Goal: Navigation & Orientation: Find specific page/section

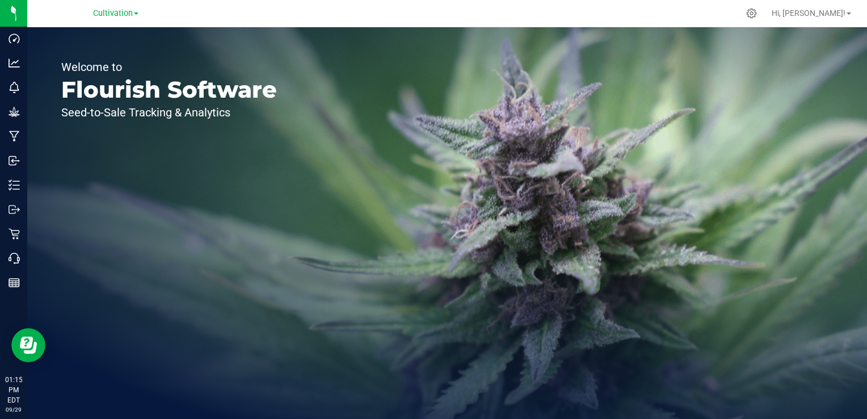
click at [576, 305] on div "Welcome to Flourish Software Seed-to-Sale Tracking & Analytics" at bounding box center [447, 222] width 840 height 391
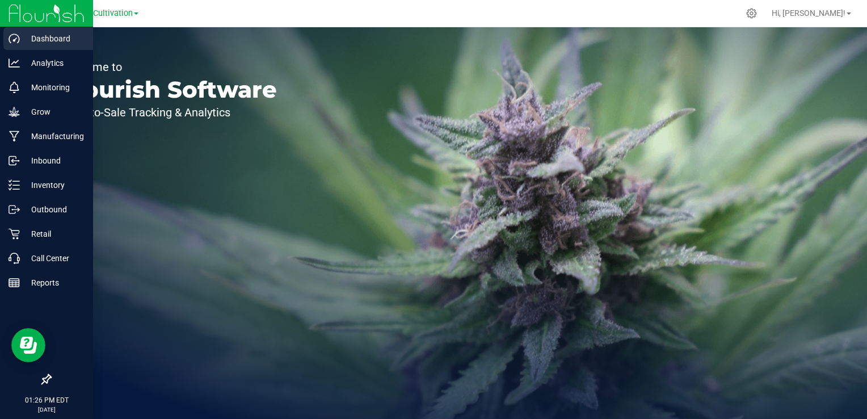
click at [16, 32] on div "Dashboard" at bounding box center [48, 38] width 90 height 23
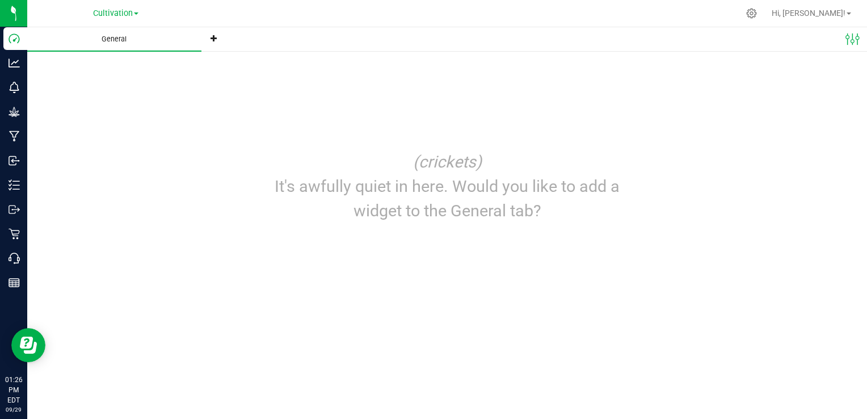
click at [111, 41] on span "General" at bounding box center [114, 39] width 56 height 10
click at [212, 39] on icon at bounding box center [213, 38] width 7 height 7
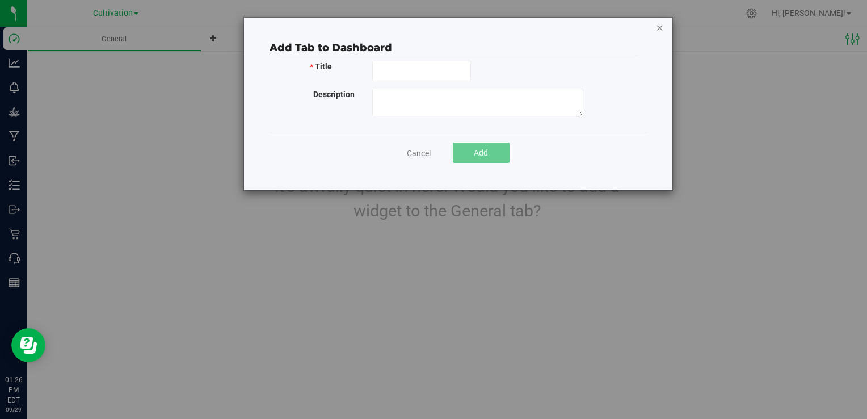
click at [656, 25] on icon at bounding box center [660, 27] width 8 height 14
click at [660, 28] on icon at bounding box center [660, 27] width 8 height 14
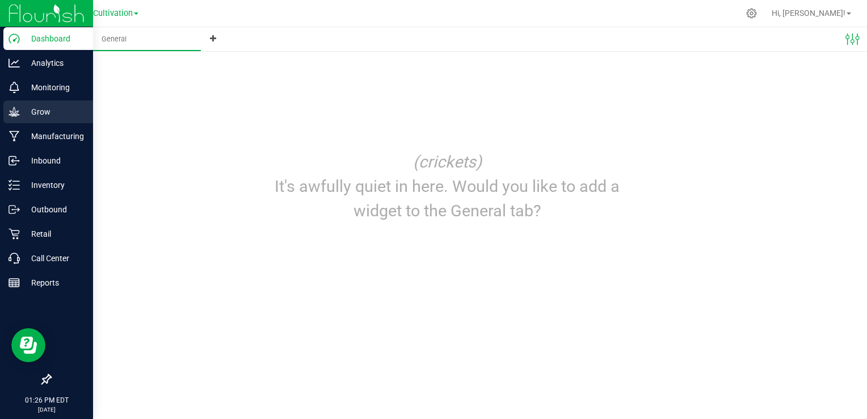
click at [15, 110] on icon at bounding box center [14, 111] width 11 height 11
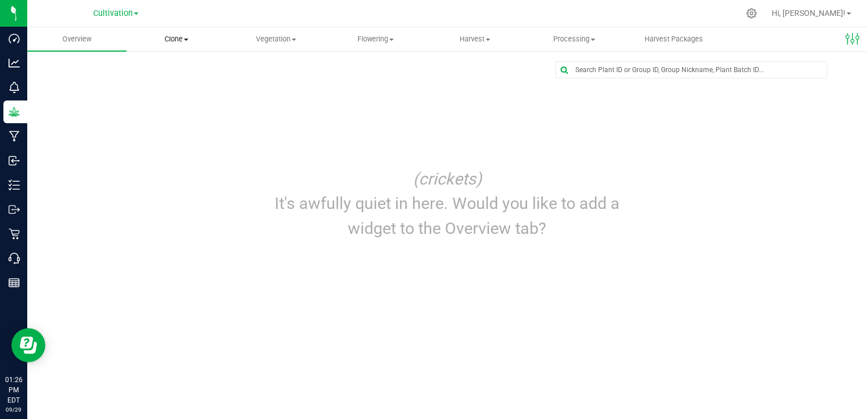
drag, startPoint x: 184, startPoint y: 24, endPoint x: 175, endPoint y: 41, distance: 19.8
click at [175, 41] on div "Cultivation Hi, [PERSON_NAME]! Overview Clone Create plants Cloning groups Clon…" at bounding box center [447, 209] width 840 height 419
drag, startPoint x: 175, startPoint y: 41, endPoint x: 161, endPoint y: 103, distance: 62.8
click at [161, 103] on div "Edit dashboard (crickets) It's awfully quiet in here. Would you like to add a w…" at bounding box center [447, 154] width 794 height 187
click at [185, 41] on span "Clone" at bounding box center [176, 39] width 98 height 10
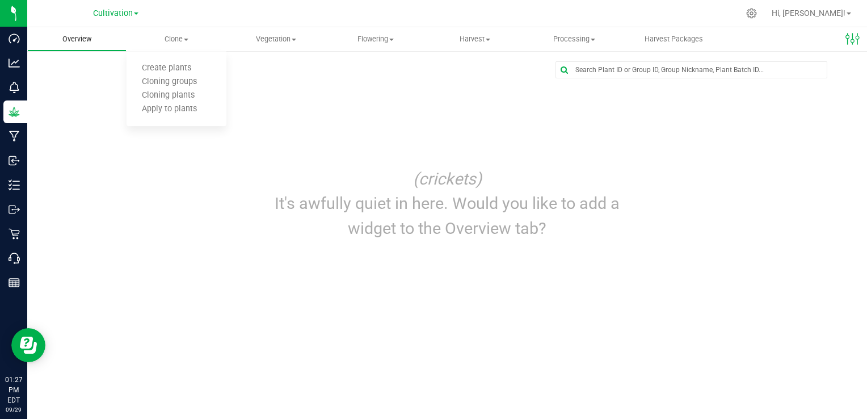
click at [85, 39] on span "Overview" at bounding box center [77, 39] width 60 height 10
click at [295, 39] on span at bounding box center [294, 40] width 5 height 2
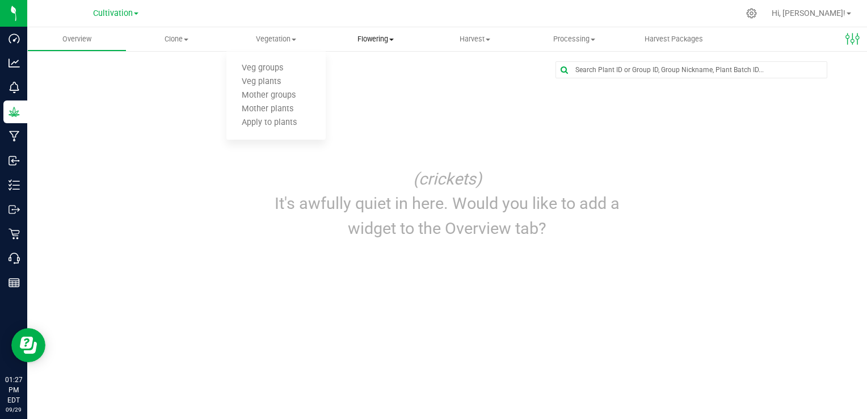
click at [394, 40] on span at bounding box center [391, 40] width 5 height 2
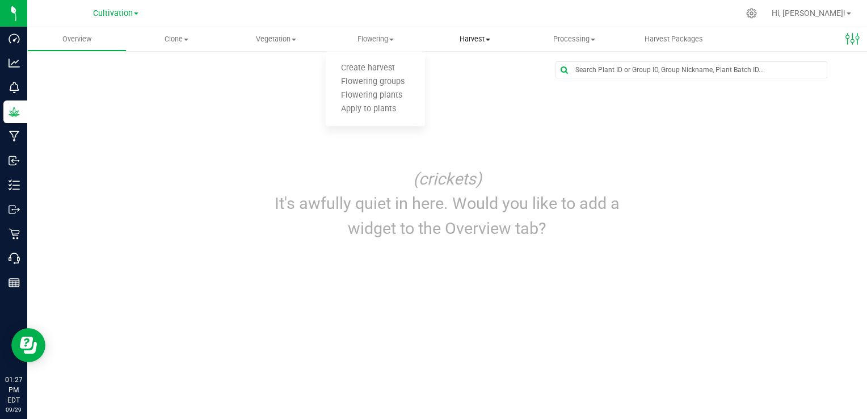
click at [488, 40] on span "Harvest" at bounding box center [474, 39] width 98 height 10
click at [591, 39] on span at bounding box center [593, 40] width 5 height 2
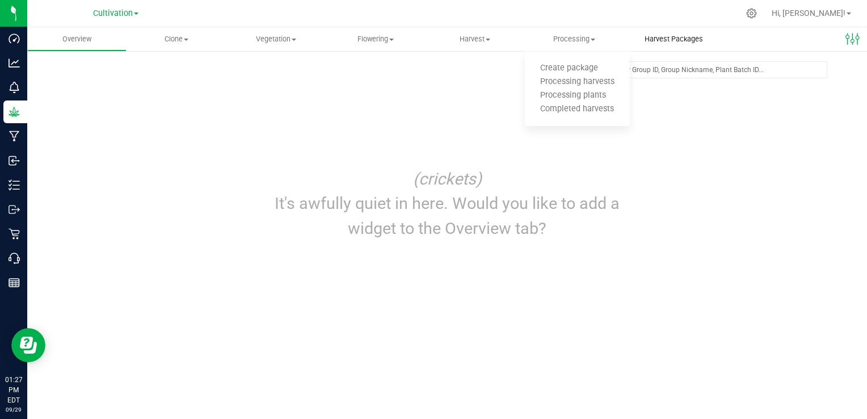
click at [660, 40] on span "Harvest Packages" at bounding box center [673, 39] width 89 height 10
